Goal: Find specific page/section: Find specific page/section

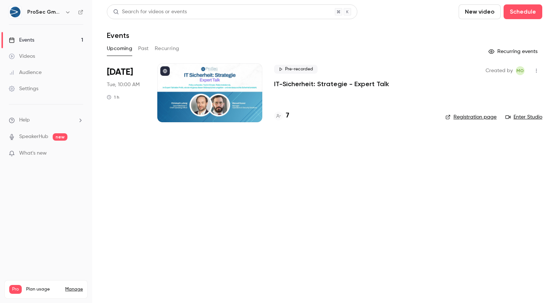
click at [289, 115] on div "7" at bounding box center [354, 116] width 160 height 10
click at [288, 115] on h4 "7" at bounding box center [287, 116] width 3 height 10
click at [288, 117] on h4 "7" at bounding box center [287, 116] width 3 height 10
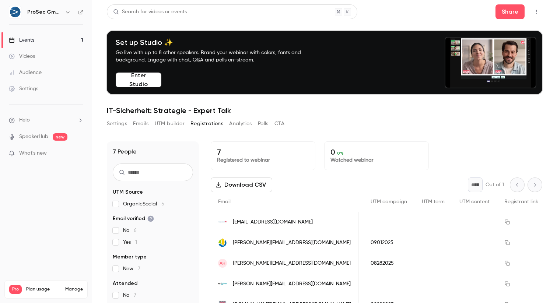
scroll to position [0, 1381]
